Goal: Information Seeking & Learning: Learn about a topic

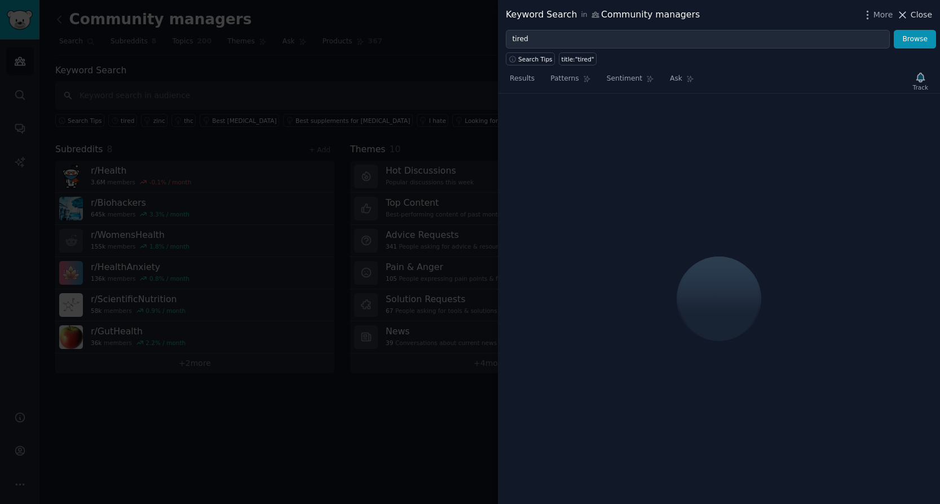
click at [915, 16] on span "Close" at bounding box center [921, 15] width 21 height 12
click at [915, 16] on link "Add" at bounding box center [903, 19] width 42 height 19
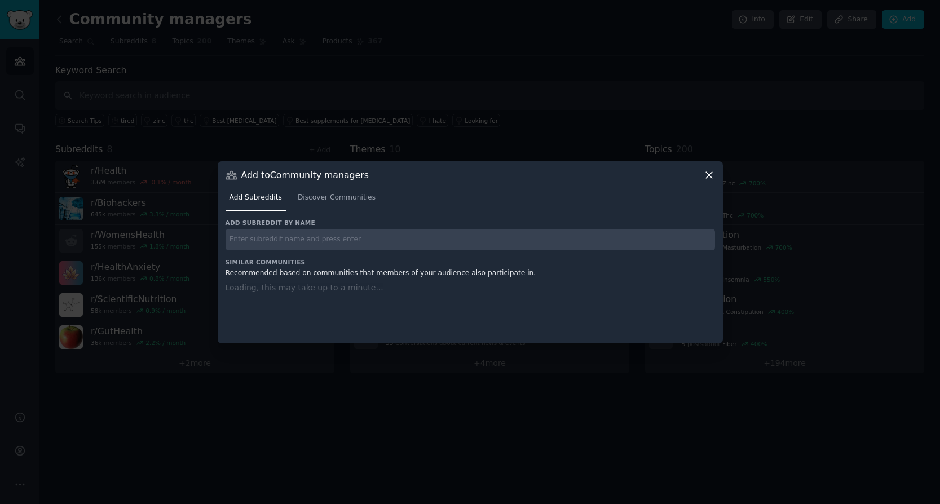
click at [712, 174] on icon at bounding box center [709, 175] width 12 height 12
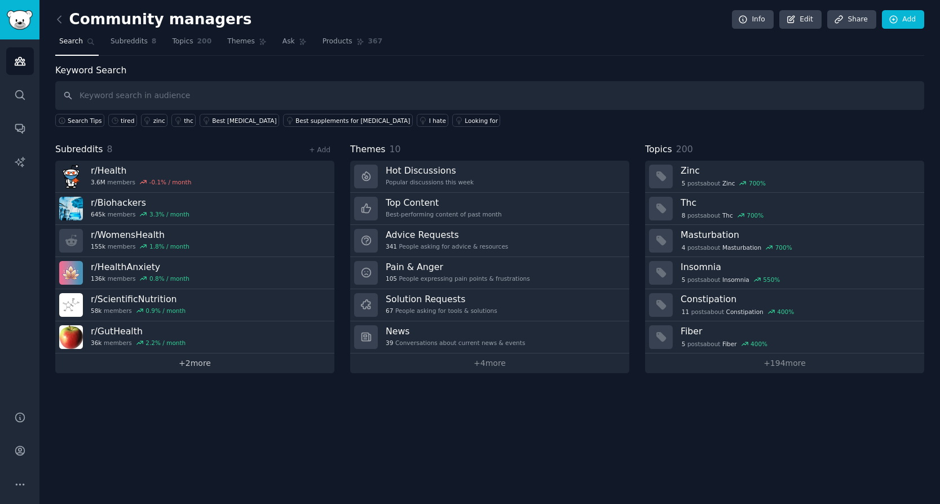
click at [205, 362] on link "+ 2 more" at bounding box center [194, 364] width 279 height 20
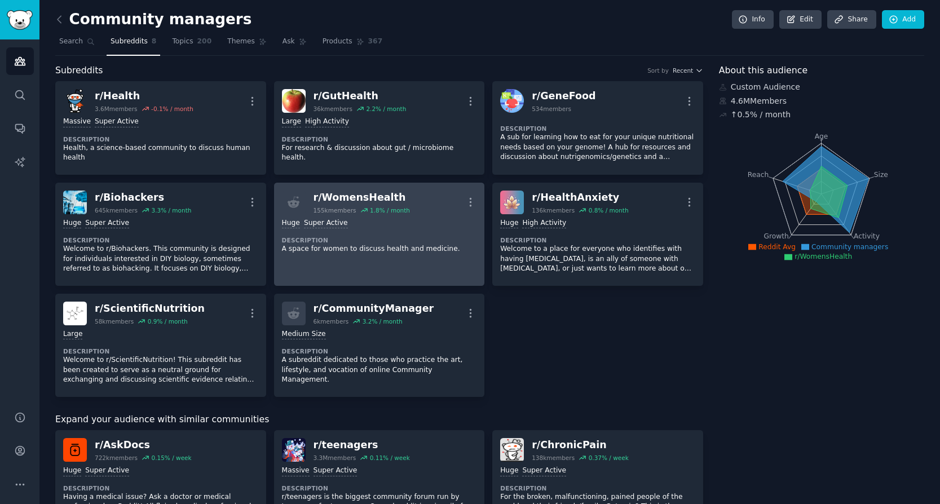
click at [409, 231] on div "Huge Super Active Description A space for women to discuss health and medicine." at bounding box center [379, 236] width 195 height 44
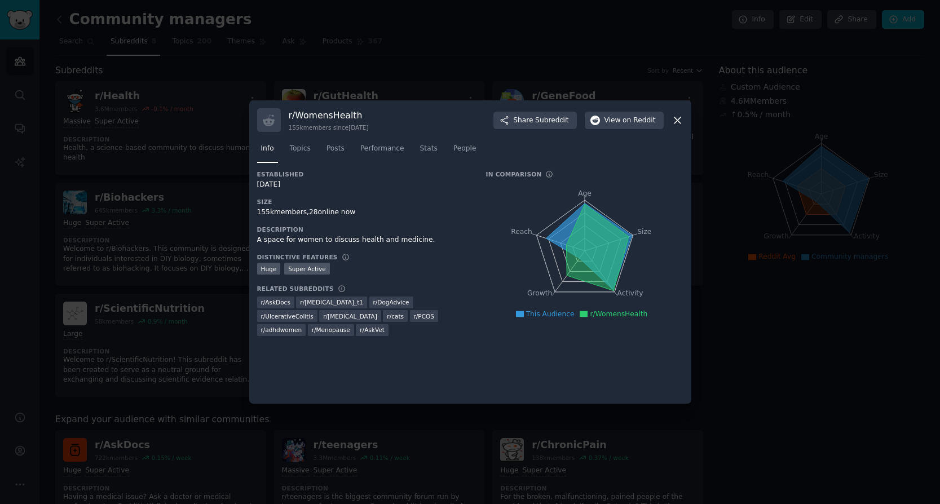
click at [728, 227] on div at bounding box center [470, 252] width 940 height 504
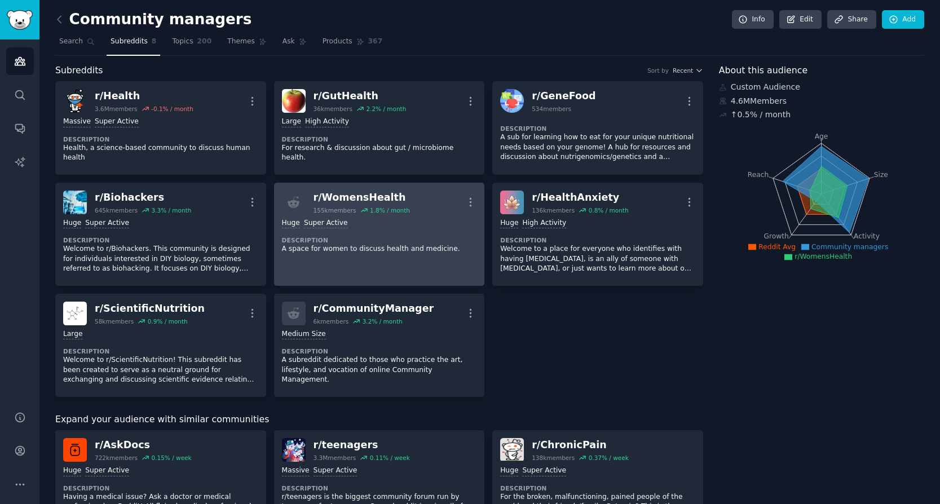
click at [425, 246] on p "A space for women to discuss health and medicine." at bounding box center [379, 249] width 195 height 10
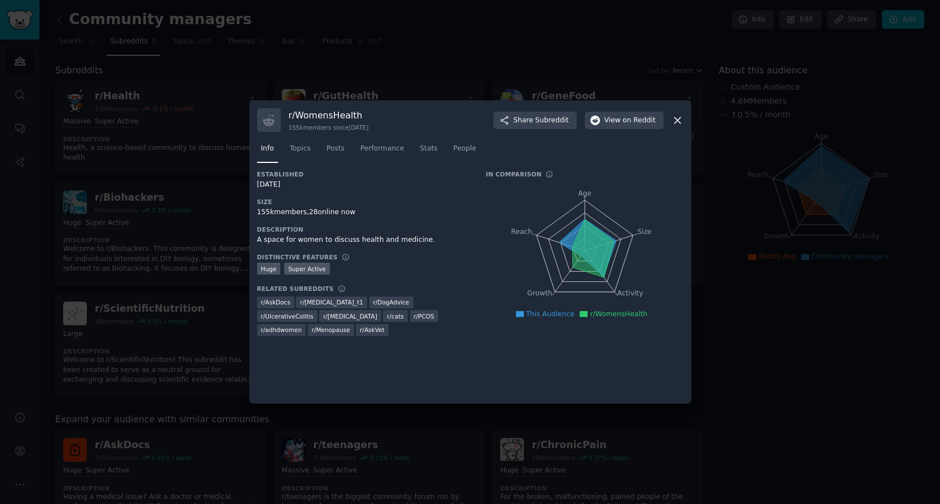
click at [827, 235] on div at bounding box center [470, 252] width 940 height 504
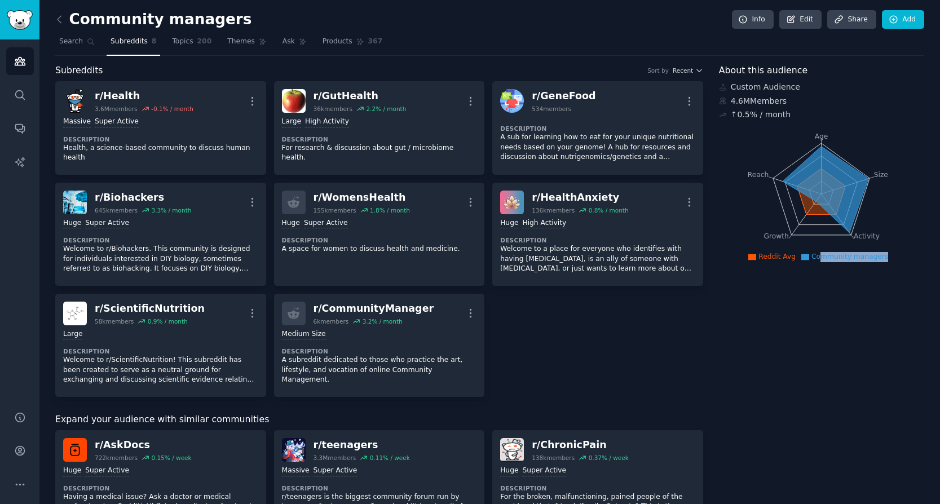
drag, startPoint x: 824, startPoint y: 259, endPoint x: 885, endPoint y: 261, distance: 61.5
click at [885, 261] on ul "Reddit Avg Community managers" at bounding box center [821, 257] width 199 height 10
drag, startPoint x: 885, startPoint y: 261, endPoint x: 859, endPoint y: 263, distance: 26.0
click at [885, 262] on div "Age Size Activity Growth Reach Reddit Avg Community managers" at bounding box center [821, 194] width 205 height 142
drag, startPoint x: 617, startPoint y: 361, endPoint x: 611, endPoint y: 360, distance: 5.8
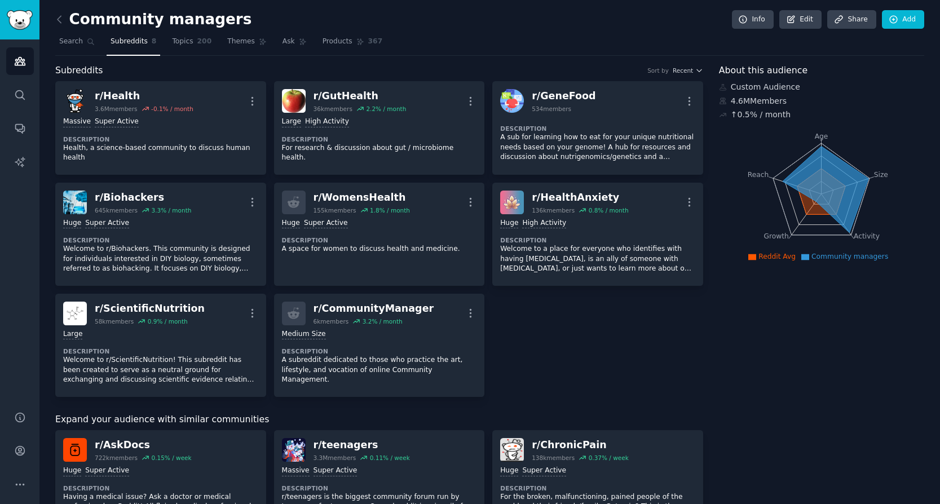
click at [615, 362] on div "r/ Health 3.6M members -0.1 % / month More Massive Super Active Description Hea…" at bounding box center [379, 239] width 648 height 316
click at [203, 47] on link "Topics 200" at bounding box center [191, 44] width 47 height 23
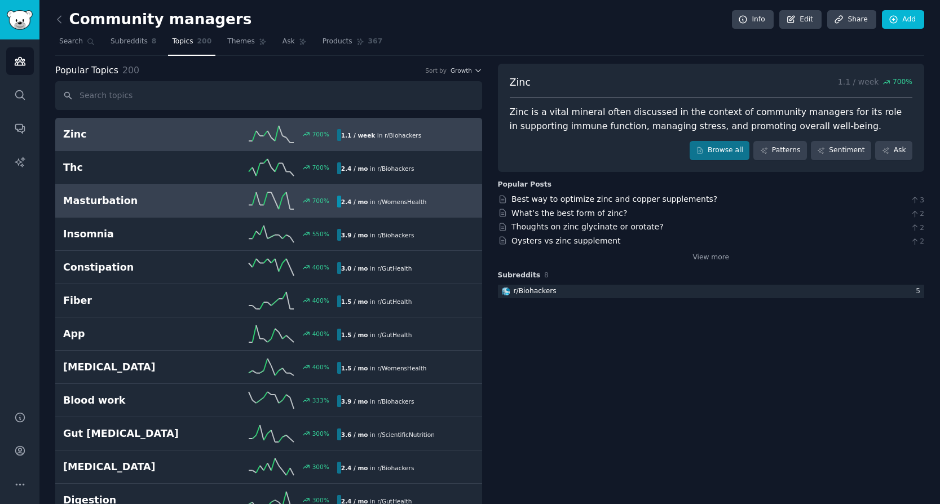
click at [448, 212] on link "Masturbation 700 % 2.4 / mo in r/ WomensHealth" at bounding box center [268, 200] width 427 height 33
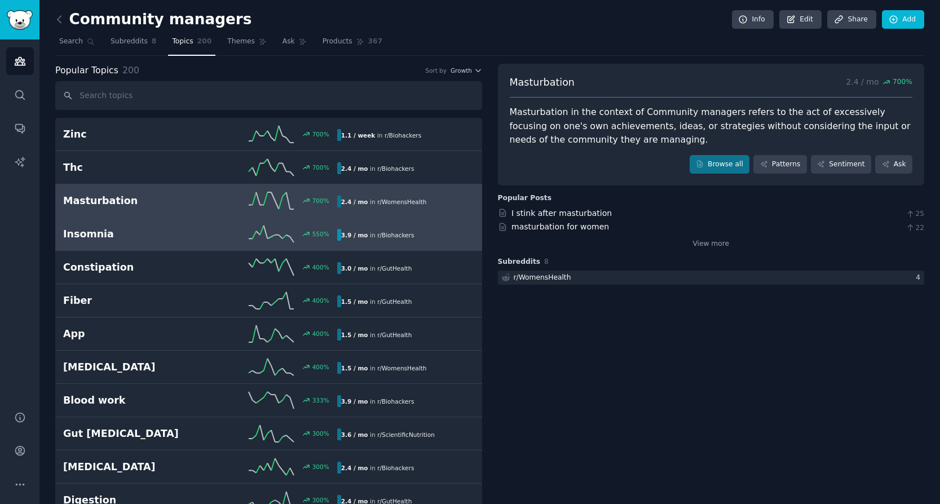
click at [419, 223] on link "[MEDICAL_DATA] 550 % 3.9 / mo in r/ Biohackers" at bounding box center [268, 234] width 427 height 33
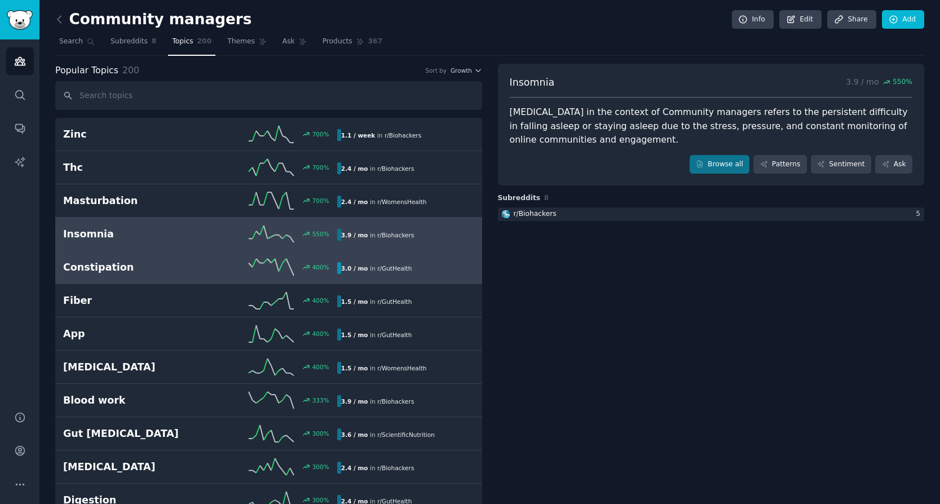
click at [416, 257] on link "Constipation 400 % 3.0 / mo in r/ GutHealth" at bounding box center [268, 267] width 427 height 33
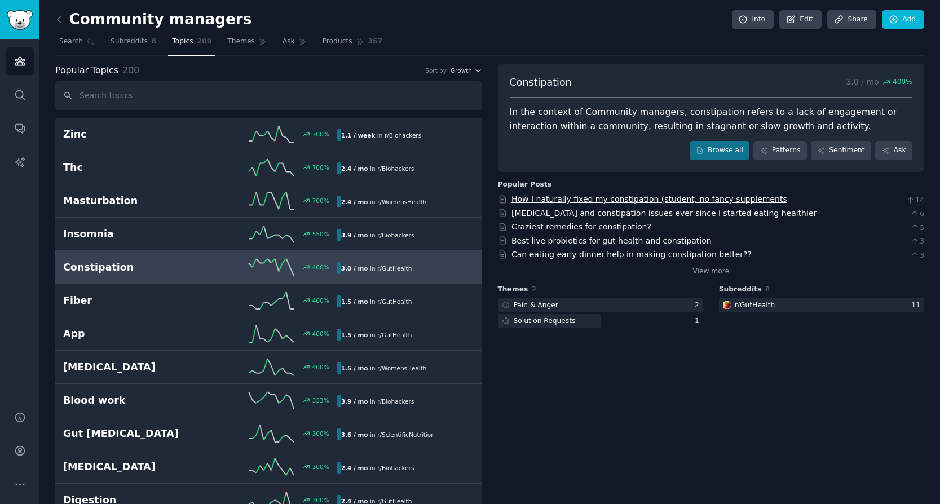
click at [733, 200] on link "How I naturally fixed my constipation (student, no fancy supplements" at bounding box center [650, 199] width 276 height 9
click at [55, 20] on icon at bounding box center [60, 20] width 12 height 12
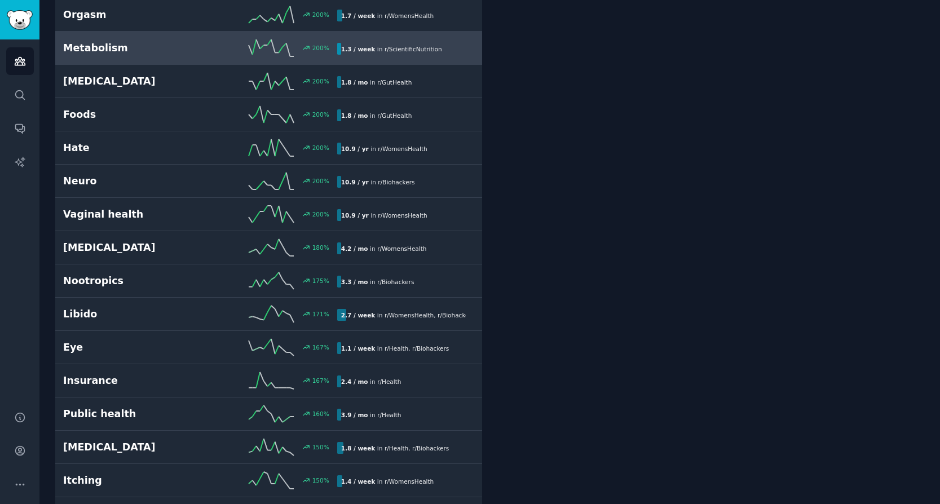
scroll to position [797, 0]
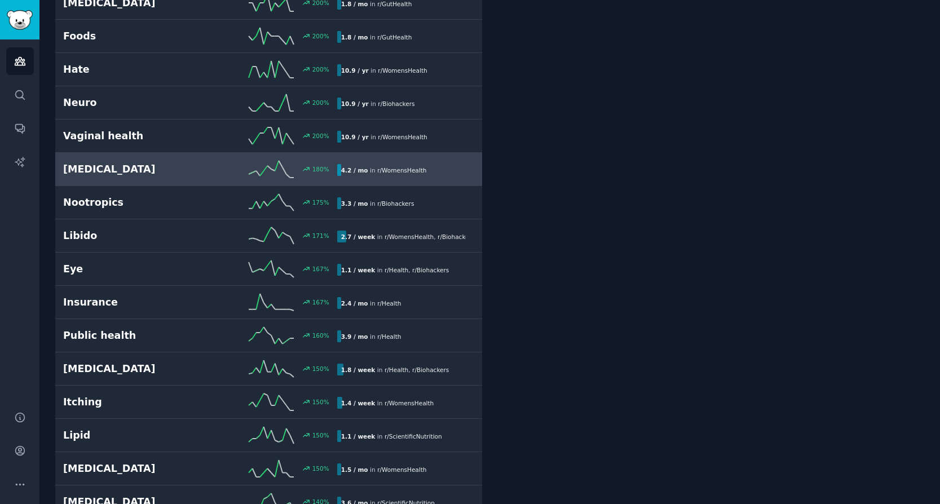
click at [437, 181] on link "[MEDICAL_DATA] 180 % 4.2 / mo in r/ WomensHealth" at bounding box center [268, 169] width 427 height 33
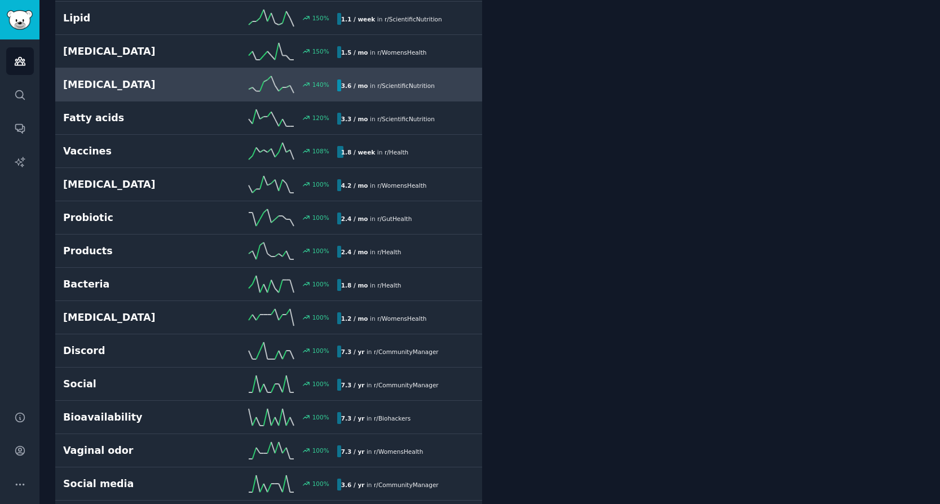
scroll to position [1420, 0]
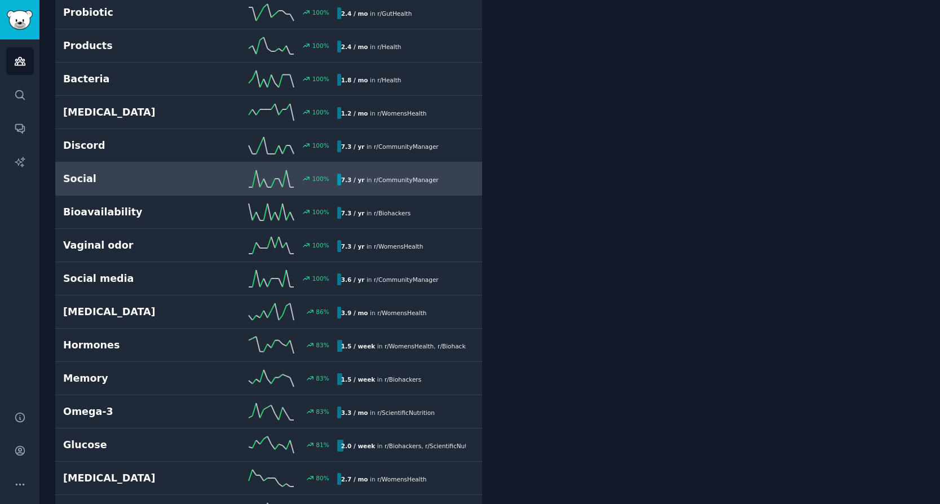
click at [460, 177] on div "7.3 / yr in r/ CommunityManager" at bounding box center [401, 180] width 129 height 12
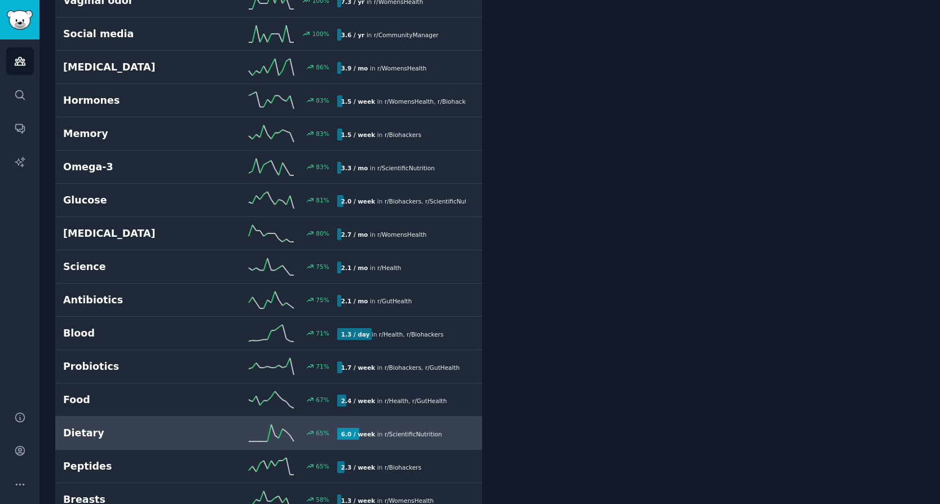
scroll to position [2143, 0]
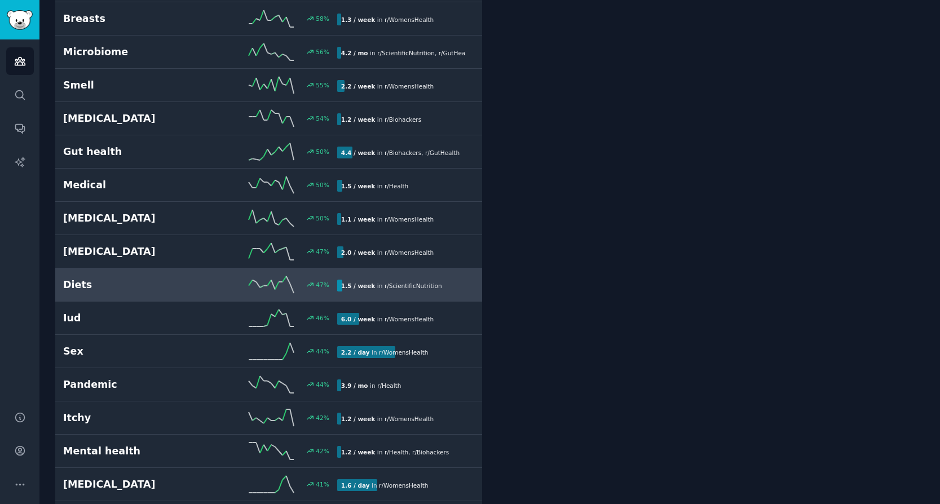
click at [407, 276] on div "Diets 47 % 1.5 / week in r/ ScientificNutrition" at bounding box center [268, 284] width 411 height 17
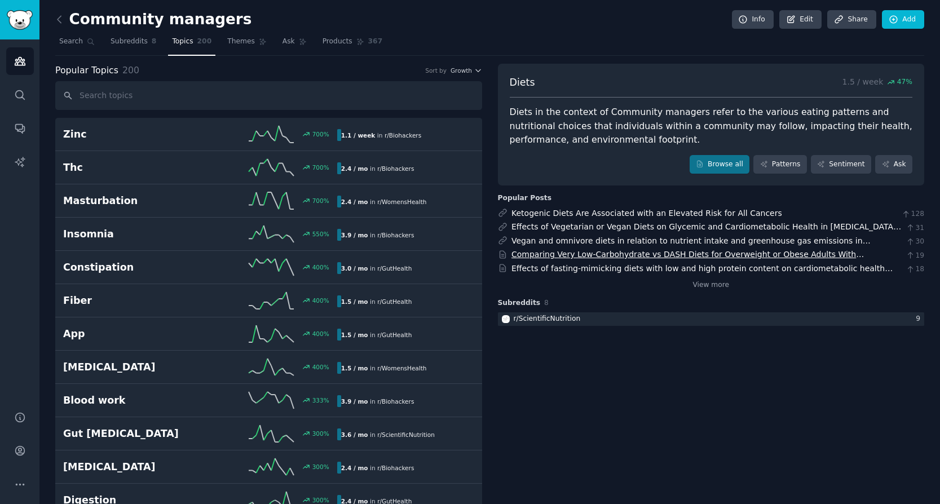
click at [632, 258] on link "Comparing Very Low-Carbohydrate vs DASH Diets for Overweight or Obese Adults Wi…" at bounding box center [688, 260] width 353 height 21
